Goal: Check status: Check status

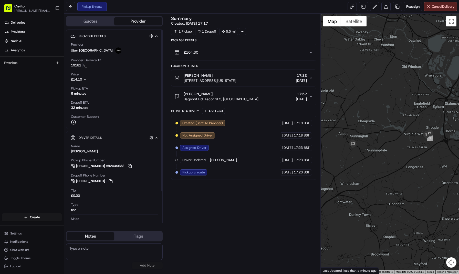
click at [84, 79] on icon "button" at bounding box center [85, 80] width 4 height 4
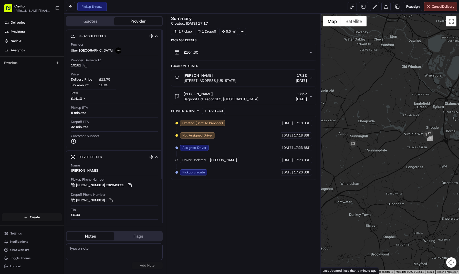
click at [87, 98] on icon "button" at bounding box center [85, 99] width 4 height 4
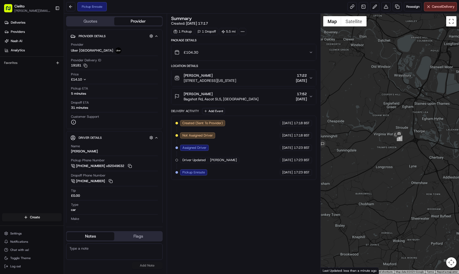
drag, startPoint x: 437, startPoint y: 179, endPoint x: 404, endPoint y: 179, distance: 33.3
click at [404, 179] on div at bounding box center [390, 144] width 138 height 260
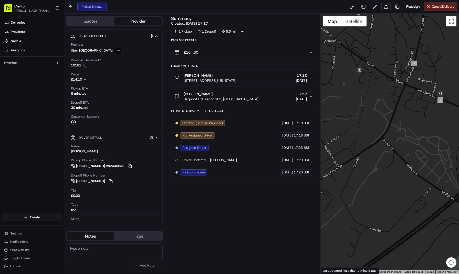
drag, startPoint x: 405, startPoint y: 82, endPoint x: 372, endPoint y: 102, distance: 38.0
click at [372, 102] on div at bounding box center [390, 144] width 138 height 260
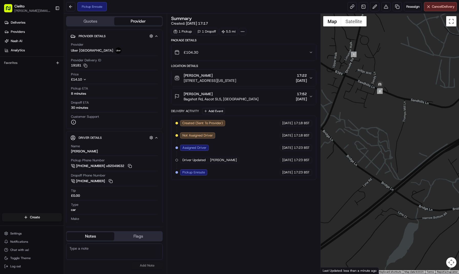
drag, startPoint x: 424, startPoint y: 112, endPoint x: 363, endPoint y: 103, distance: 62.4
click at [363, 103] on div at bounding box center [390, 144] width 138 height 260
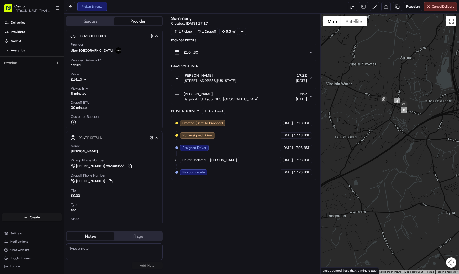
drag, startPoint x: 374, startPoint y: 130, endPoint x: 399, endPoint y: 130, distance: 24.8
click at [399, 130] on div at bounding box center [390, 144] width 138 height 260
click at [310, 95] on icon "button" at bounding box center [311, 96] width 4 height 4
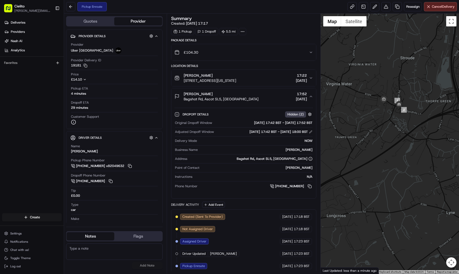
click at [311, 95] on icon "button" at bounding box center [311, 96] width 4 height 4
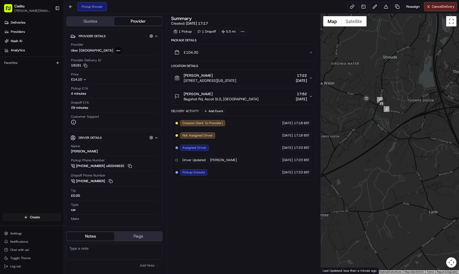
drag, startPoint x: 389, startPoint y: 131, endPoint x: 367, endPoint y: 127, distance: 22.5
click at [367, 127] on div at bounding box center [390, 144] width 138 height 260
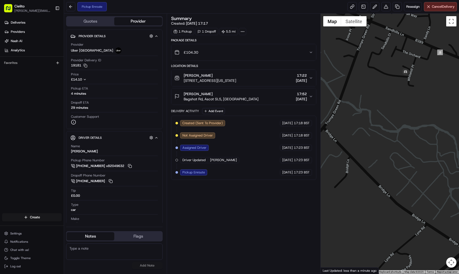
drag, startPoint x: 391, startPoint y: 60, endPoint x: 357, endPoint y: 169, distance: 114.1
click at [357, 169] on div at bounding box center [390, 144] width 138 height 260
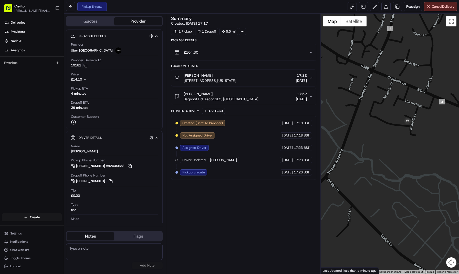
drag, startPoint x: 378, startPoint y: 117, endPoint x: 380, endPoint y: 169, distance: 51.5
click at [380, 169] on div at bounding box center [390, 144] width 138 height 260
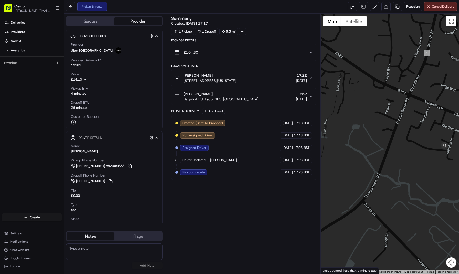
drag, startPoint x: 373, startPoint y: 147, endPoint x: 410, endPoint y: 171, distance: 44.6
click at [410, 171] on div at bounding box center [390, 144] width 138 height 260
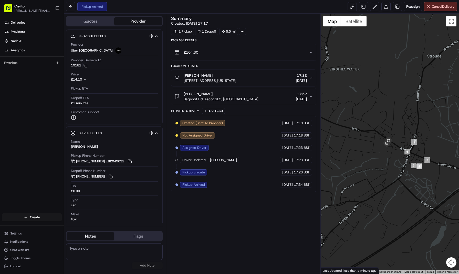
click at [256, 95] on div "Terence Young Bagshot Rd, Ascot SL5, UK 17:52 22/08/2025" at bounding box center [241, 96] width 134 height 10
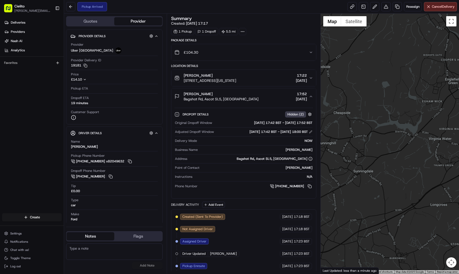
drag, startPoint x: 361, startPoint y: 166, endPoint x: 448, endPoint y: 165, distance: 87.1
click at [448, 165] on div at bounding box center [390, 144] width 138 height 260
click at [311, 131] on button at bounding box center [311, 132] width 4 height 4
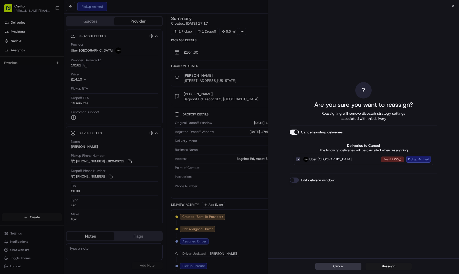
click at [346, 266] on button "Cancel" at bounding box center [338, 265] width 46 height 7
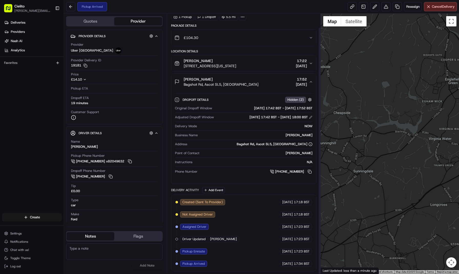
scroll to position [15, 0]
click at [310, 144] on icon at bounding box center [310, 144] width 0 height 1
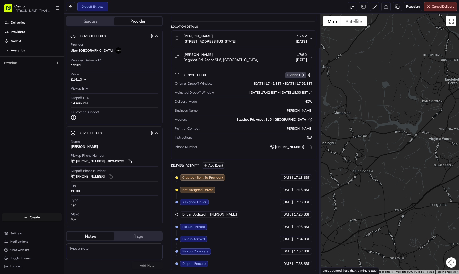
scroll to position [39, 0]
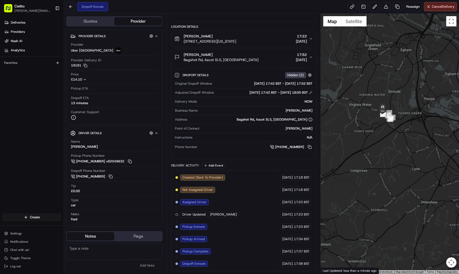
drag, startPoint x: 375, startPoint y: 175, endPoint x: 290, endPoint y: 141, distance: 92.1
click at [290, 141] on div "Quotes Provider Provider Details Hidden ( 2 ) Provider Uber UK Provider Deliver…" at bounding box center [261, 144] width 395 height 260
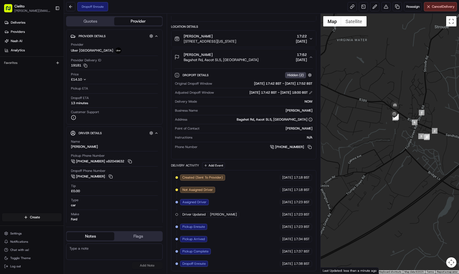
drag, startPoint x: 400, startPoint y: 112, endPoint x: 400, endPoint y: 139, distance: 27.2
click at [400, 139] on div at bounding box center [390, 144] width 138 height 260
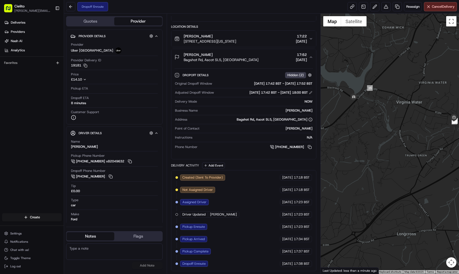
drag, startPoint x: 394, startPoint y: 158, endPoint x: 457, endPoint y: 162, distance: 63.9
click at [459, 161] on div at bounding box center [390, 144] width 138 height 260
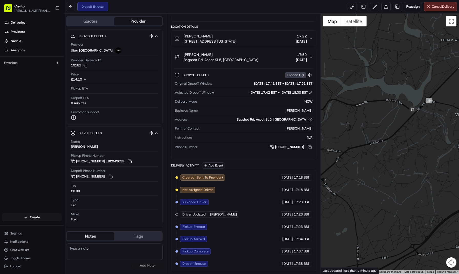
drag, startPoint x: 368, startPoint y: 97, endPoint x: 428, endPoint y: 109, distance: 61.3
click at [428, 109] on div at bounding box center [390, 144] width 138 height 260
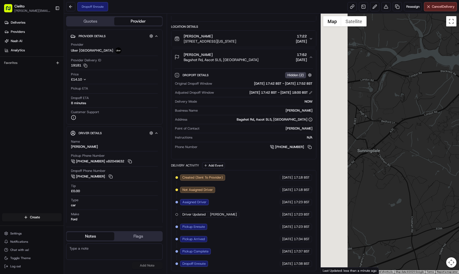
drag, startPoint x: 394, startPoint y: 144, endPoint x: 451, endPoint y: 114, distance: 64.8
click at [451, 114] on div at bounding box center [390, 144] width 138 height 260
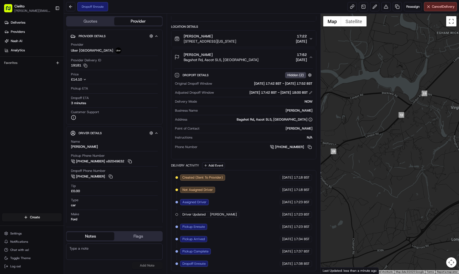
drag, startPoint x: 416, startPoint y: 110, endPoint x: 353, endPoint y: 130, distance: 65.4
click at [353, 130] on div at bounding box center [390, 144] width 138 height 260
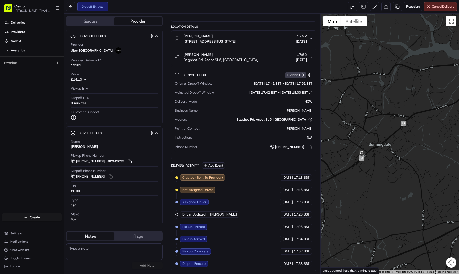
drag, startPoint x: 362, startPoint y: 156, endPoint x: 442, endPoint y: 126, distance: 84.7
click at [442, 126] on div at bounding box center [390, 144] width 138 height 260
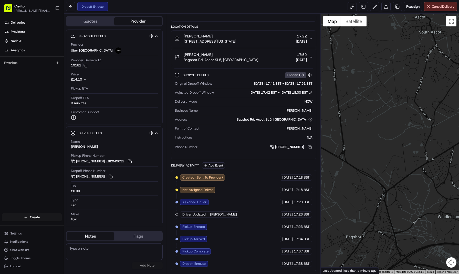
drag, startPoint x: 336, startPoint y: 99, endPoint x: 298, endPoint y: 75, distance: 45.0
click at [298, 75] on div "Quotes Provider Provider Details Hidden ( 2 ) Provider Uber UK Provider Deliver…" at bounding box center [261, 144] width 395 height 260
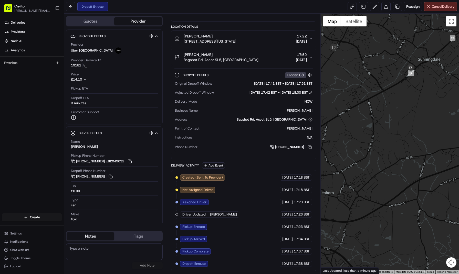
drag, startPoint x: 439, startPoint y: 135, endPoint x: 353, endPoint y: 144, distance: 86.3
click at [353, 144] on div at bounding box center [390, 144] width 138 height 260
drag, startPoint x: 418, startPoint y: 98, endPoint x: 404, endPoint y: 113, distance: 20.1
click at [404, 113] on div at bounding box center [390, 144] width 138 height 260
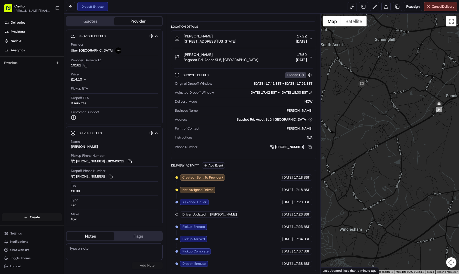
drag, startPoint x: 387, startPoint y: 109, endPoint x: 428, endPoint y: 131, distance: 47.1
click at [428, 131] on div at bounding box center [390, 144] width 138 height 260
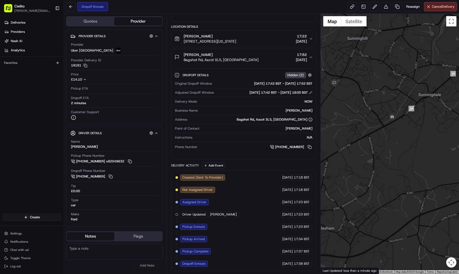
drag, startPoint x: 438, startPoint y: 125, endPoint x: 410, endPoint y: 124, distance: 28.2
click at [410, 124] on div at bounding box center [390, 144] width 138 height 260
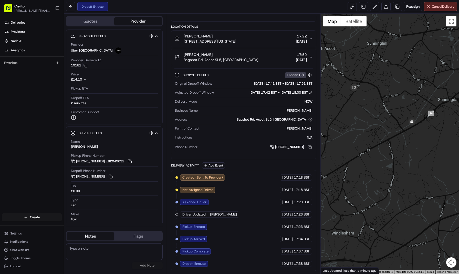
drag, startPoint x: 402, startPoint y: 126, endPoint x: 423, endPoint y: 130, distance: 21.6
click at [423, 130] on div at bounding box center [390, 144] width 138 height 260
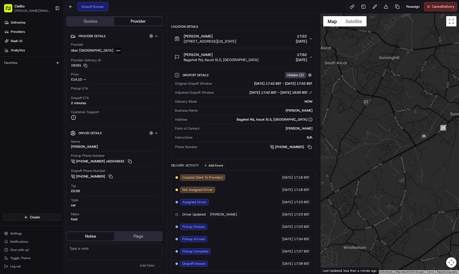
drag, startPoint x: 394, startPoint y: 126, endPoint x: 406, endPoint y: 140, distance: 19.3
click at [406, 140] on div at bounding box center [390, 144] width 138 height 260
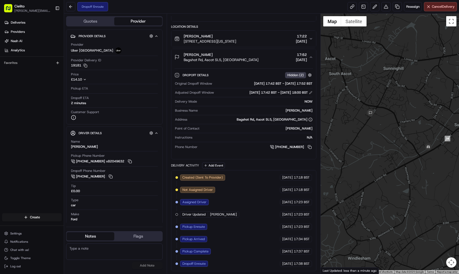
drag, startPoint x: 421, startPoint y: 148, endPoint x: 426, endPoint y: 159, distance: 11.8
click at [426, 159] on div at bounding box center [390, 144] width 138 height 260
drag, startPoint x: 424, startPoint y: 158, endPoint x: 428, endPoint y: 162, distance: 6.0
click at [428, 162] on div at bounding box center [390, 144] width 138 height 260
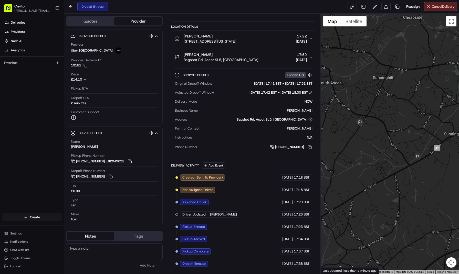
drag, startPoint x: 415, startPoint y: 157, endPoint x: 400, endPoint y: 162, distance: 15.5
click at [400, 162] on div at bounding box center [390, 144] width 138 height 260
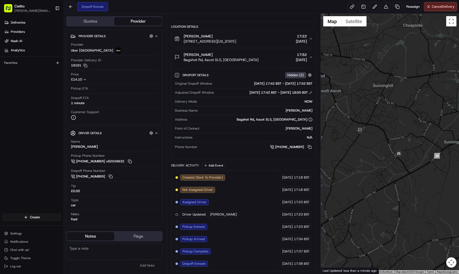
drag, startPoint x: 397, startPoint y: 155, endPoint x: 397, endPoint y: 168, distance: 12.8
click at [397, 168] on div at bounding box center [390, 144] width 138 height 260
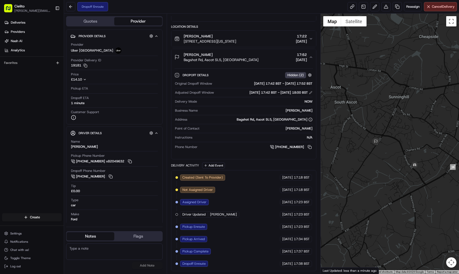
drag, startPoint x: 379, startPoint y: 150, endPoint x: 396, endPoint y: 157, distance: 18.0
click at [396, 157] on div at bounding box center [390, 144] width 138 height 260
drag, startPoint x: 384, startPoint y: 150, endPoint x: 394, endPoint y: 153, distance: 9.7
click at [394, 153] on div at bounding box center [390, 144] width 138 height 260
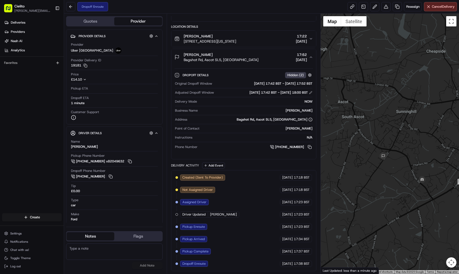
drag, startPoint x: 401, startPoint y: 139, endPoint x: 400, endPoint y: 151, distance: 11.8
click at [400, 151] on div at bounding box center [390, 144] width 138 height 260
drag, startPoint x: 389, startPoint y: 148, endPoint x: 391, endPoint y: 150, distance: 3.1
click at [391, 150] on div at bounding box center [390, 144] width 138 height 260
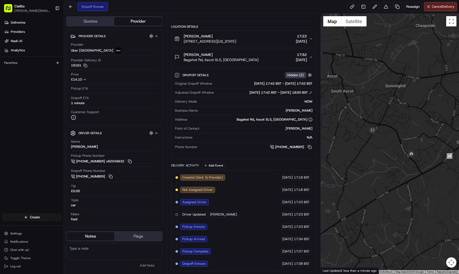
drag, startPoint x: 403, startPoint y: 173, endPoint x: 390, endPoint y: 145, distance: 31.2
click at [390, 145] on div at bounding box center [390, 144] width 138 height 260
drag, startPoint x: 381, startPoint y: 137, endPoint x: 394, endPoint y: 142, distance: 13.9
click at [394, 142] on div at bounding box center [390, 144] width 138 height 260
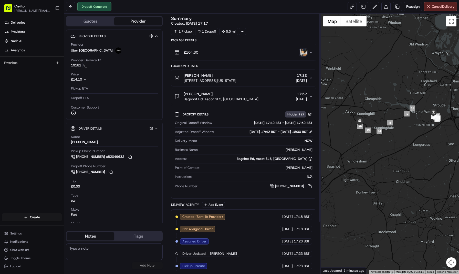
scroll to position [0, 0]
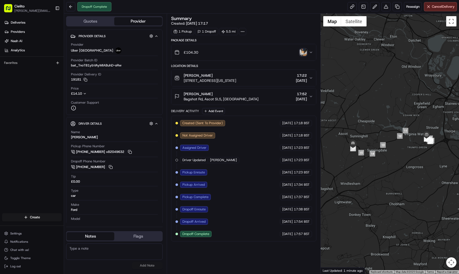
click at [304, 52] on img "button" at bounding box center [303, 52] width 7 height 7
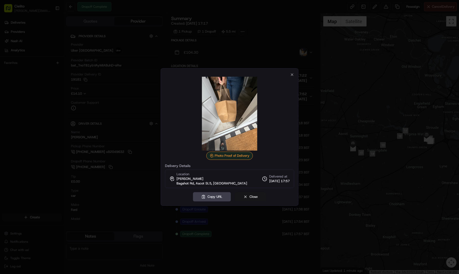
click at [255, 196] on button "Close" at bounding box center [250, 196] width 31 height 9
